Goal: Navigation & Orientation: Find specific page/section

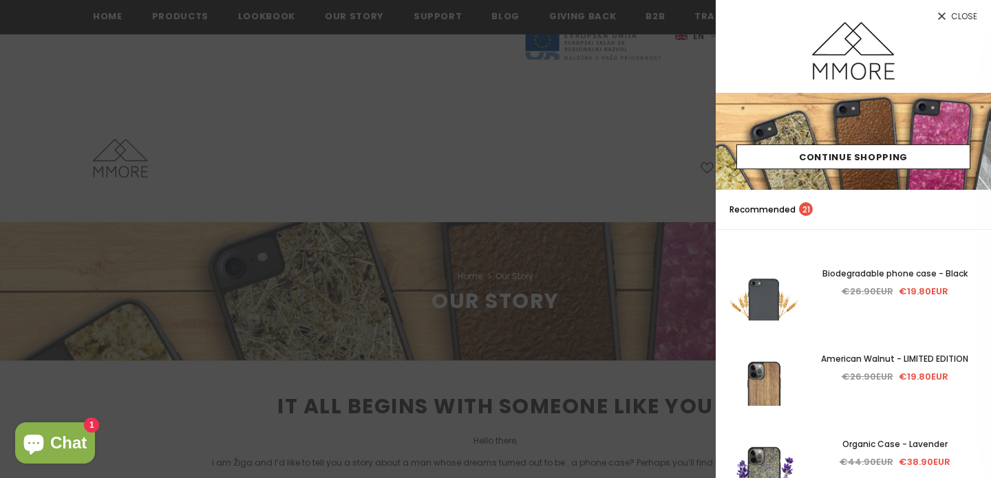
scroll to position [525, 0]
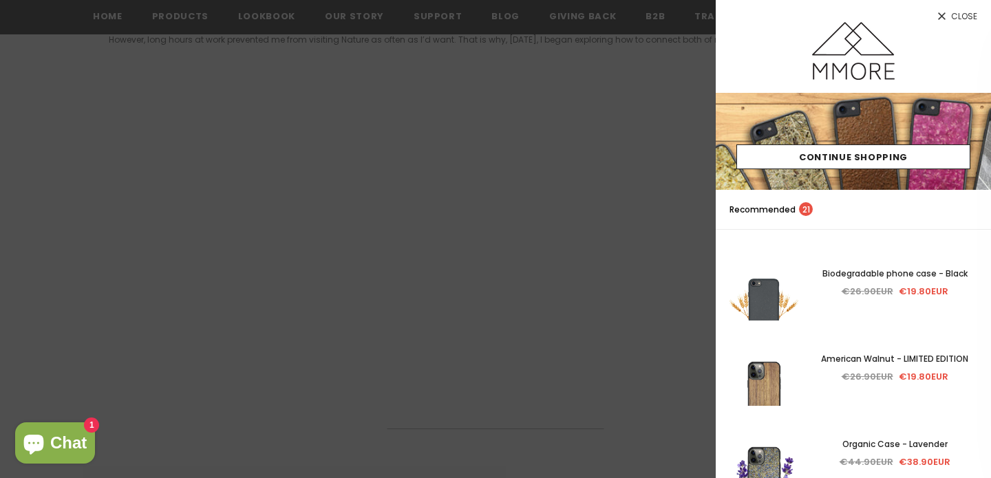
click at [942, 23] on div at bounding box center [853, 57] width 275 height 71
click at [951, 15] on link "Close" at bounding box center [853, 11] width 275 height 22
click at [941, 17] on icon at bounding box center [942, 16] width 12 height 12
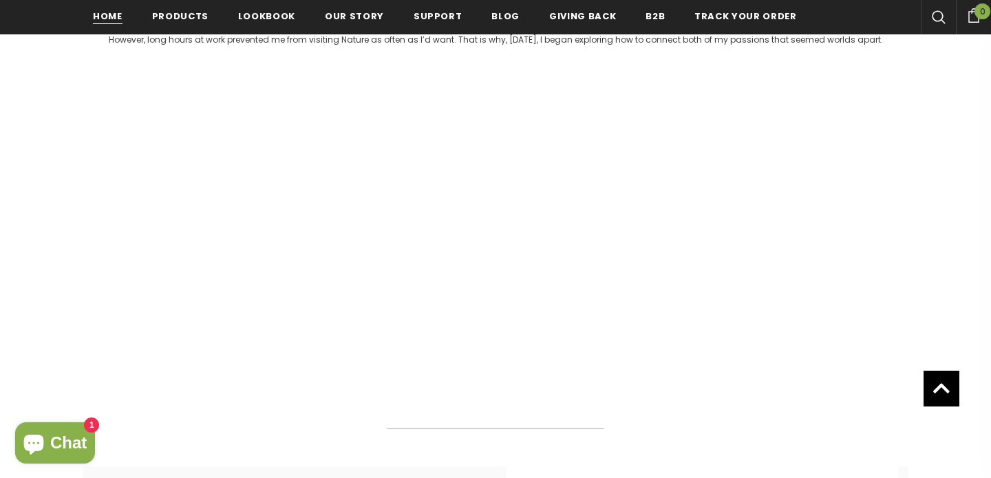
click at [105, 22] on span "Home" at bounding box center [108, 16] width 30 height 13
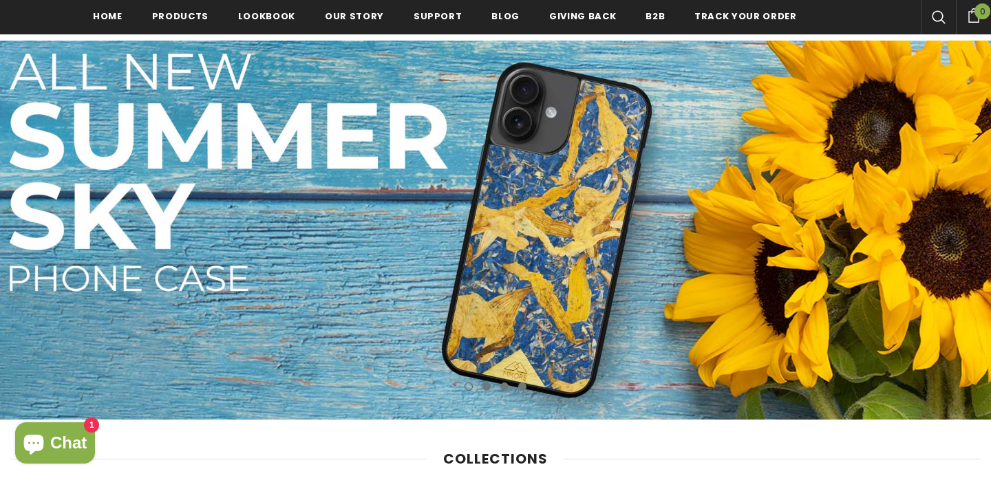
scroll to position [210, 0]
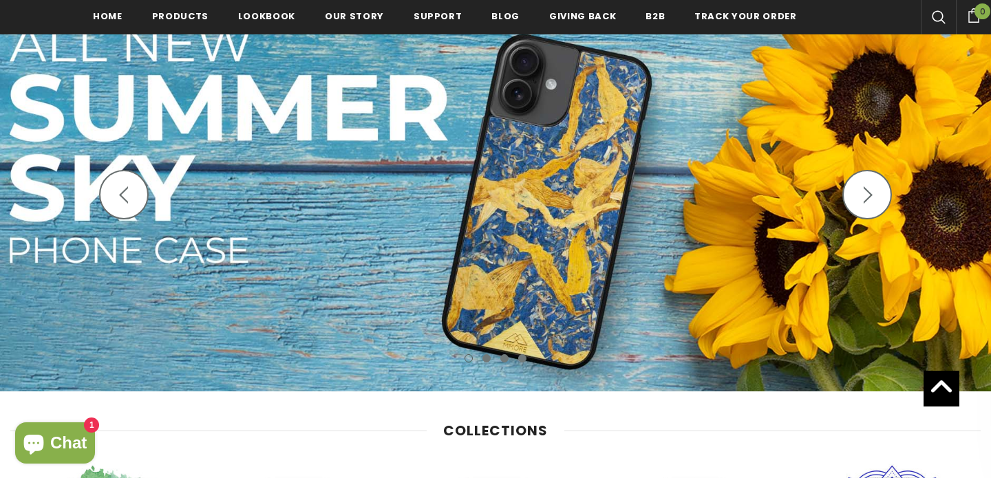
click at [856, 199] on button "button" at bounding box center [868, 195] width 50 height 50
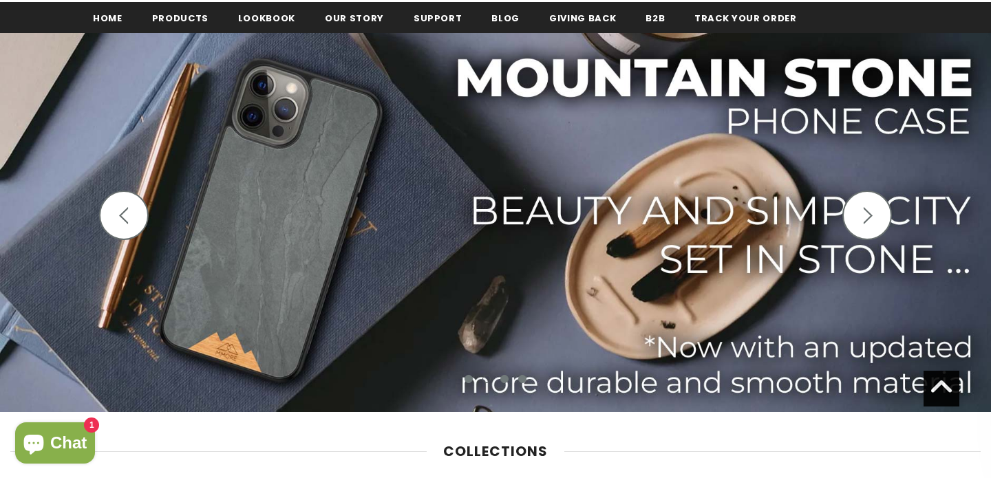
scroll to position [187, 0]
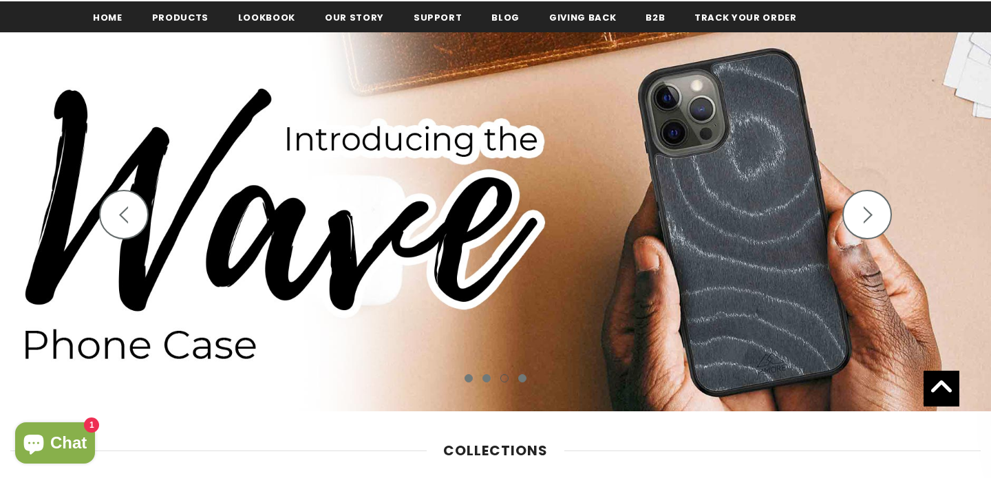
click at [857, 216] on button "button" at bounding box center [868, 215] width 50 height 50
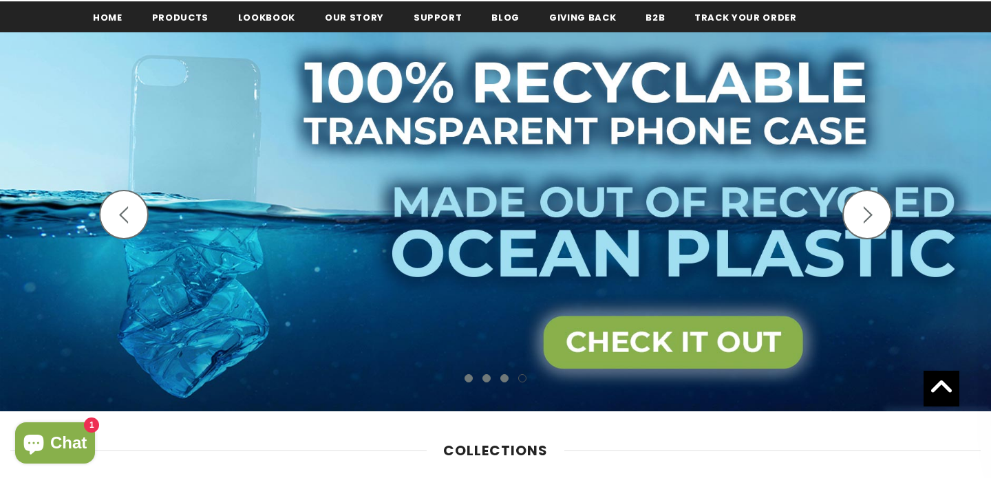
click at [857, 216] on button "button" at bounding box center [868, 215] width 50 height 50
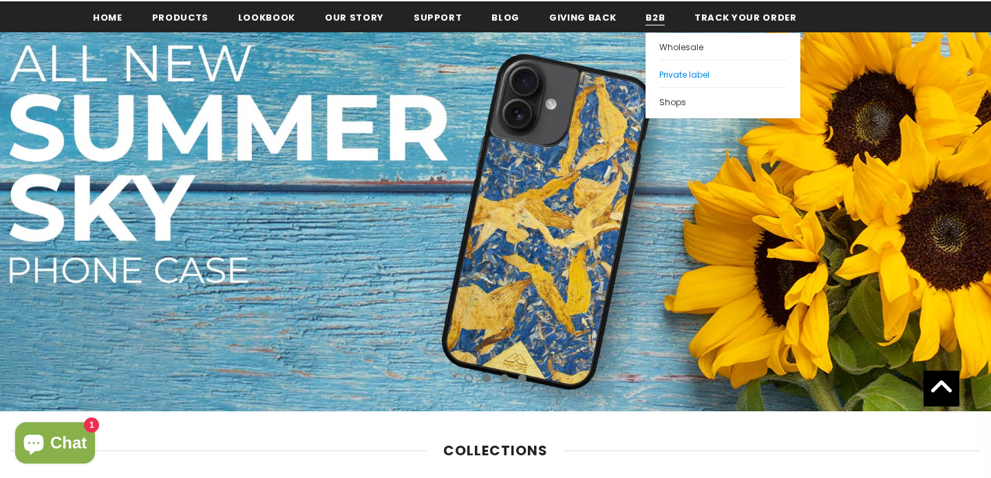
click at [659, 70] on span "Private label" at bounding box center [684, 75] width 50 height 12
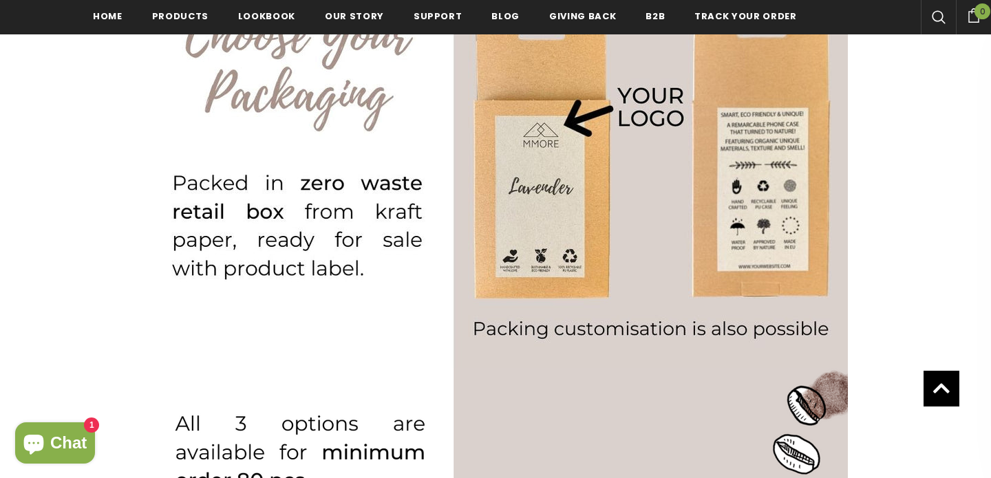
scroll to position [1366, 0]
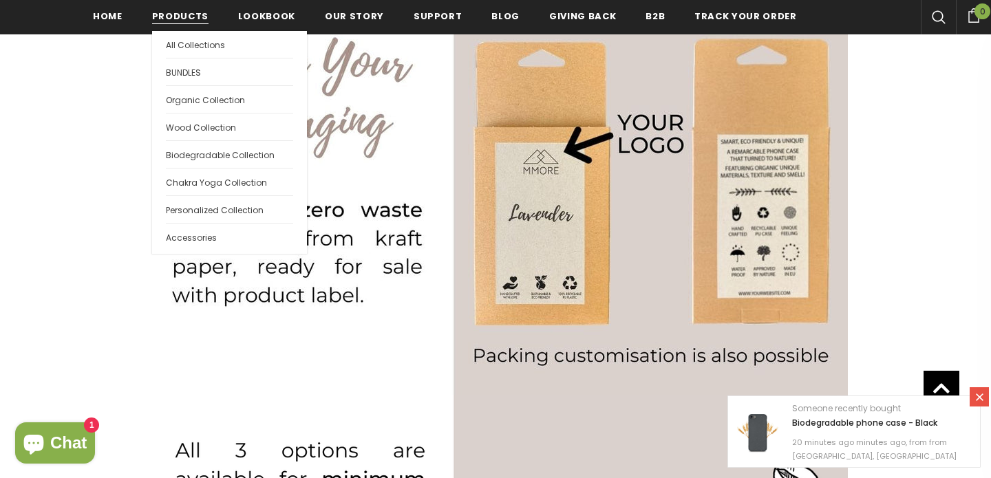
click at [183, 14] on span "Products" at bounding box center [180, 16] width 56 height 13
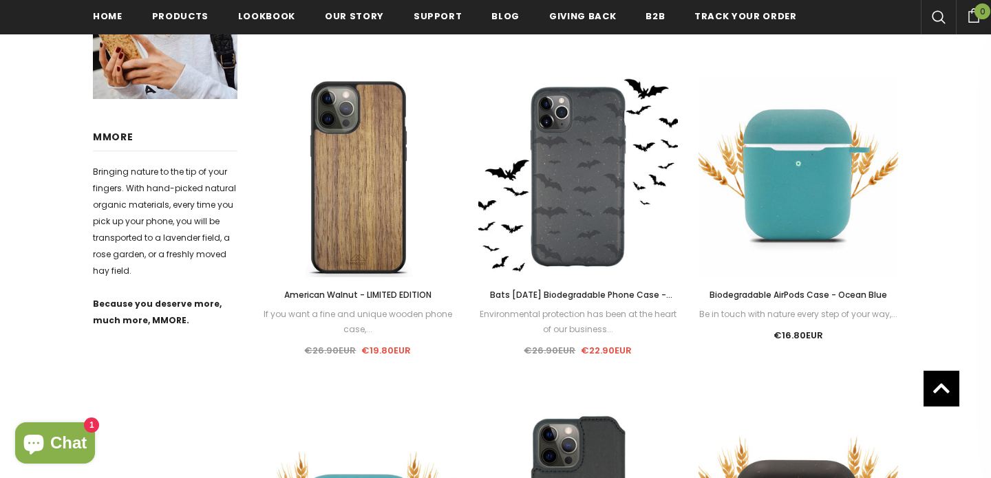
scroll to position [655, 0]
